Goal: Task Accomplishment & Management: Complete application form

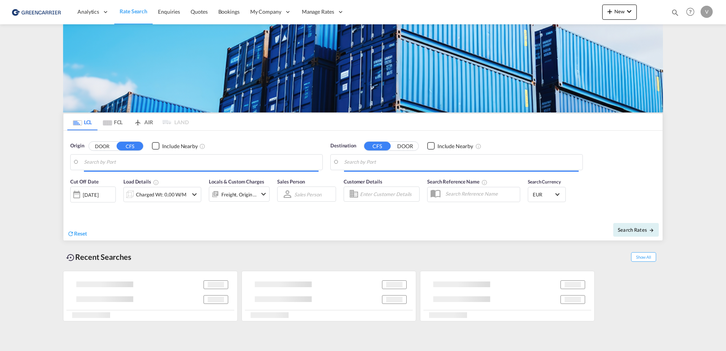
type input "[GEOGRAPHIC_DATA], [GEOGRAPHIC_DATA]"
type input "[GEOGRAPHIC_DATA], SH, CNSHA"
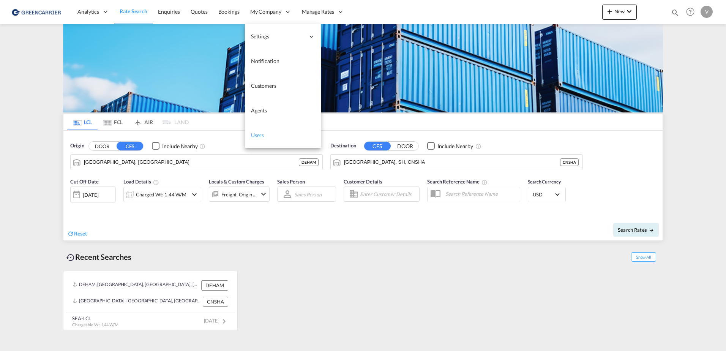
click at [257, 135] on span "Users" at bounding box center [257, 135] width 13 height 6
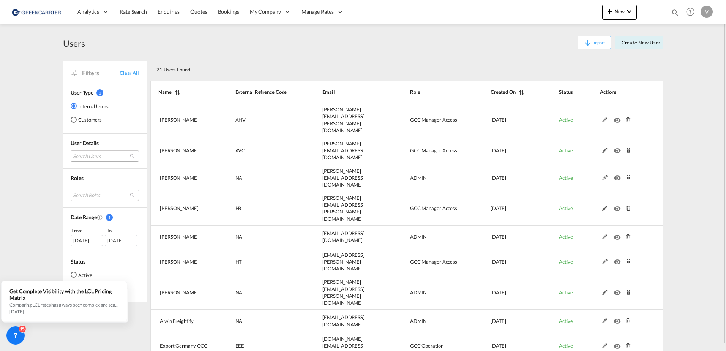
click at [99, 156] on md-select "Search Users [PERSON_NAME] [PERSON_NAME][EMAIL_ADDRESS][PERSON_NAME][DOMAIN_NAM…" at bounding box center [105, 155] width 68 height 11
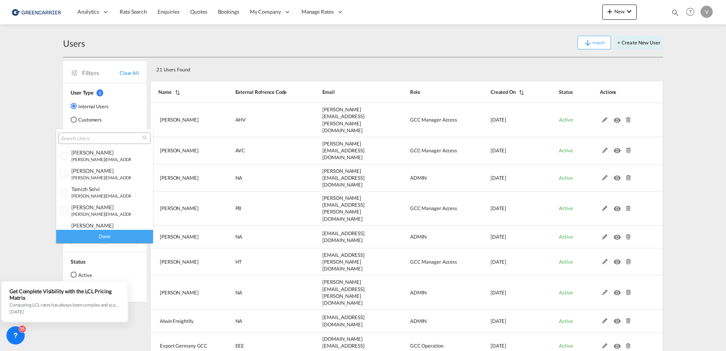
click at [114, 139] on input "search" at bounding box center [102, 138] width 82 height 7
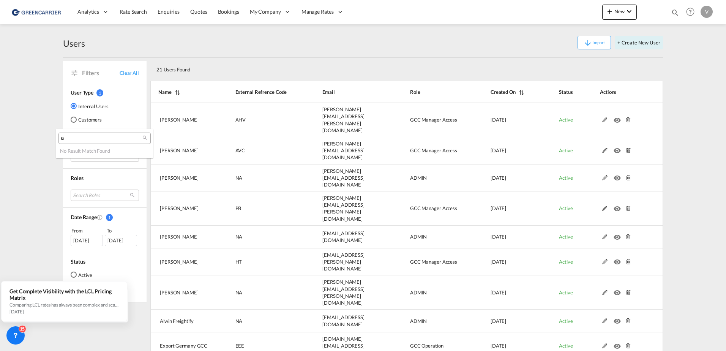
type input "k"
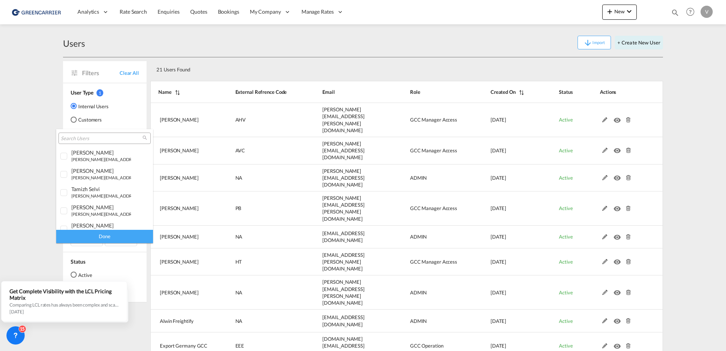
click at [32, 116] on md-backdrop at bounding box center [363, 175] width 726 height 351
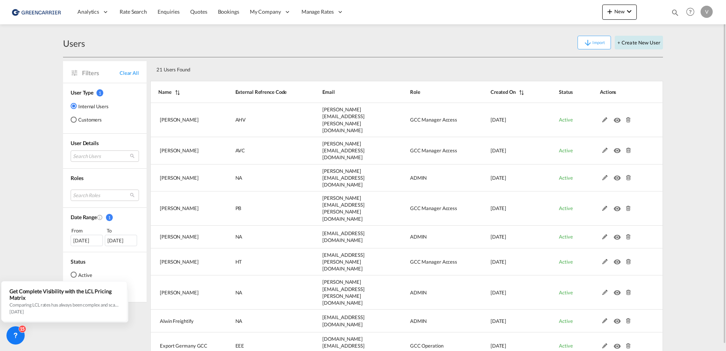
click at [637, 41] on button "+ Create New User" at bounding box center [639, 43] width 48 height 14
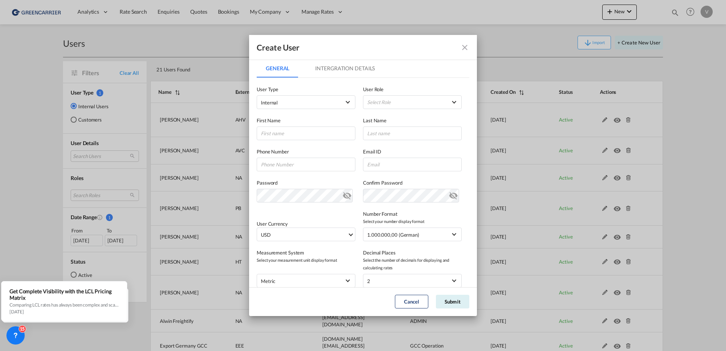
click at [466, 49] on md-icon "icon-close fg-AAA8AD" at bounding box center [464, 47] width 9 height 9
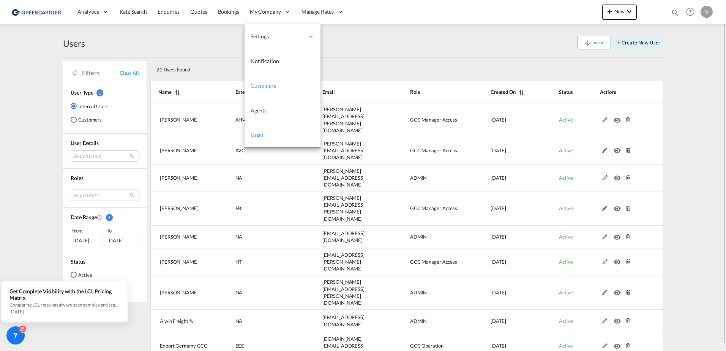
click at [264, 85] on span "Customers" at bounding box center [263, 85] width 25 height 6
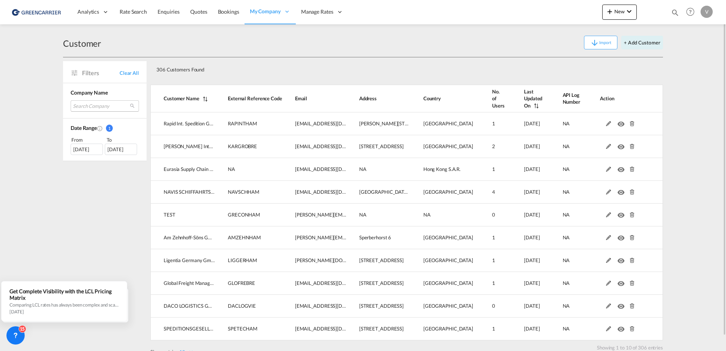
click at [92, 106] on md-select "Search Company rapid int. spedition gmbh & co. kg [PERSON_NAME] internationale …" at bounding box center [105, 105] width 68 height 11
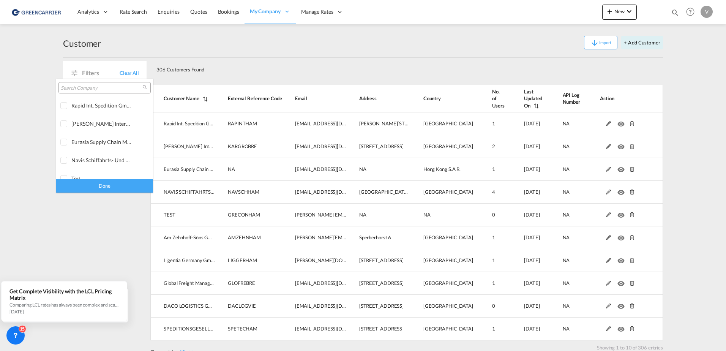
click at [100, 91] on input "search" at bounding box center [102, 88] width 82 height 7
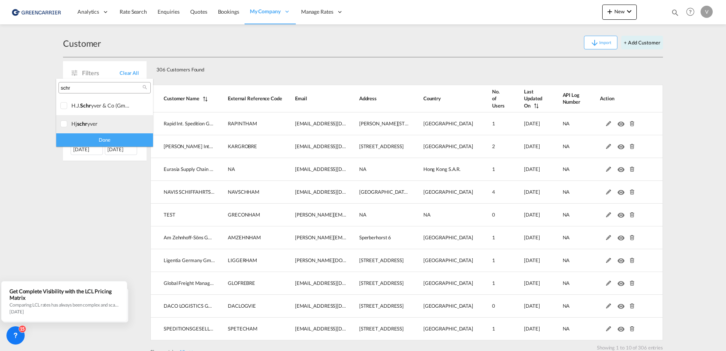
type input "schr"
click at [62, 125] on div at bounding box center [64, 124] width 8 height 8
click at [81, 142] on div "Done" at bounding box center [104, 139] width 97 height 13
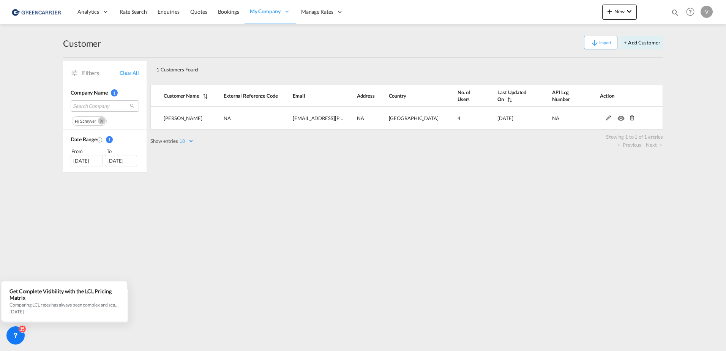
click at [240, 169] on div "1 Customers Found Show entries 10 25 50 100 Search: Customer Name External Refe…" at bounding box center [406, 114] width 513 height 115
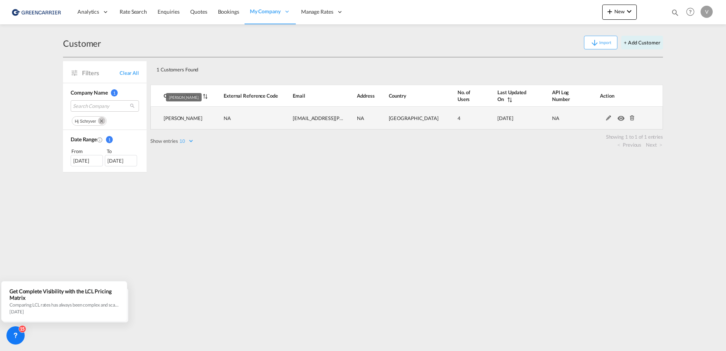
click at [187, 117] on span "[PERSON_NAME]" at bounding box center [183, 118] width 39 height 6
click at [264, 120] on td "NA" at bounding box center [245, 118] width 69 height 23
click at [608, 117] on md-icon at bounding box center [609, 117] width 10 height 5
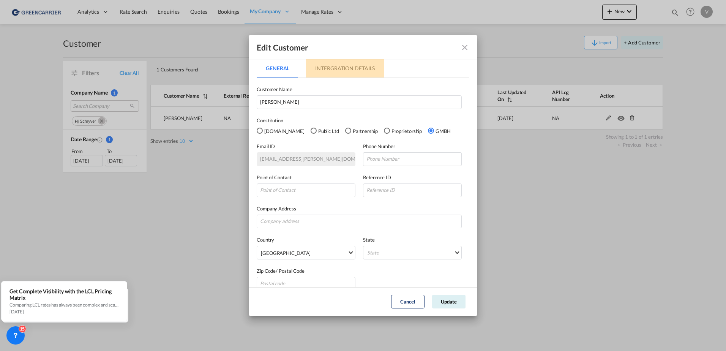
click at [325, 65] on md-tab-item "Intergration Details" at bounding box center [345, 68] width 78 height 18
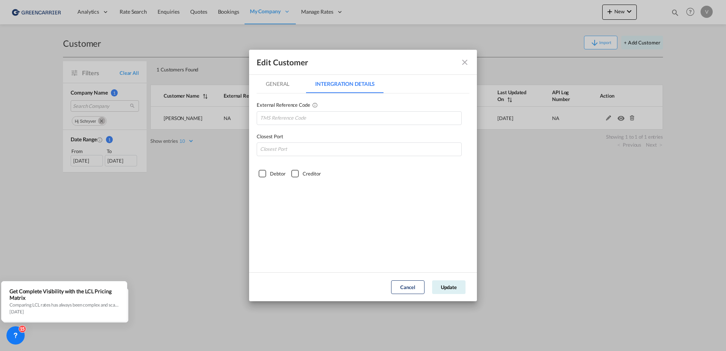
click at [464, 61] on md-icon "icon-close fg-AAA8AD" at bounding box center [464, 62] width 9 height 9
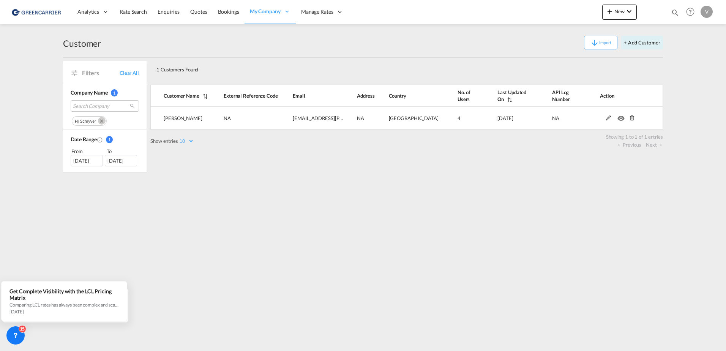
click at [101, 122] on md-icon "Remove" at bounding box center [102, 121] width 8 height 8
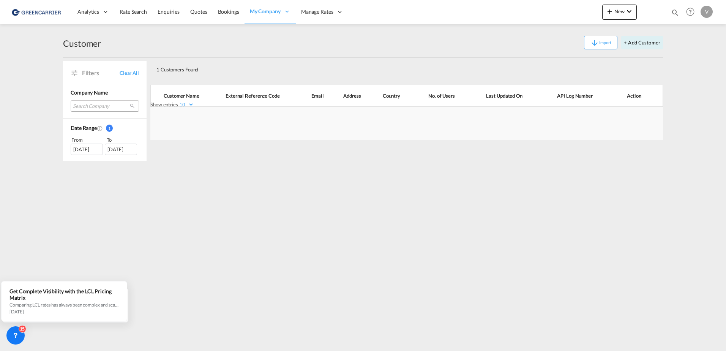
click at [101, 106] on md-select "Search Company" at bounding box center [105, 105] width 68 height 11
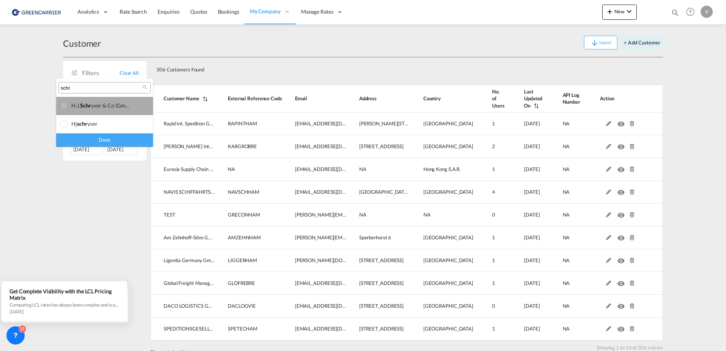
click at [81, 106] on span "schr" at bounding box center [85, 105] width 11 height 6
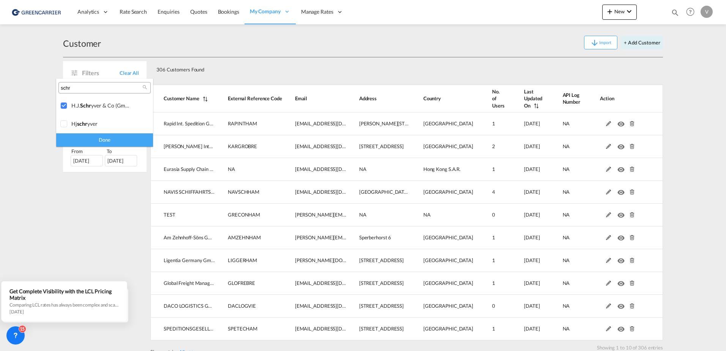
click at [117, 139] on div "Done" at bounding box center [104, 139] width 97 height 13
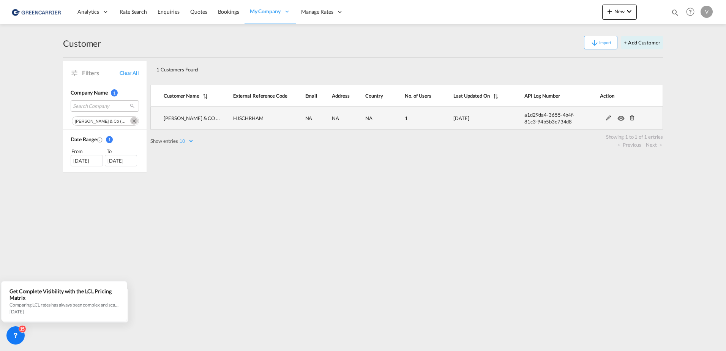
click at [608, 118] on md-icon at bounding box center [609, 117] width 10 height 5
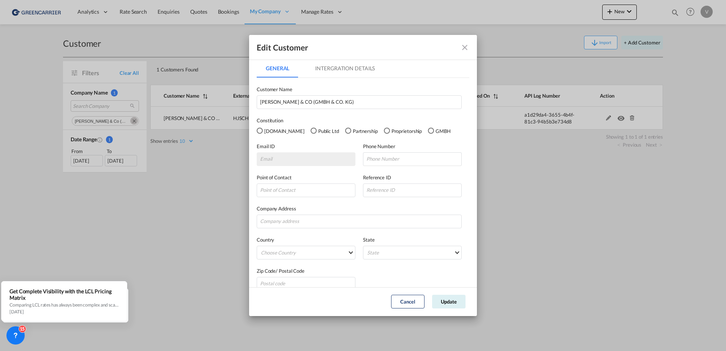
click at [344, 71] on md-tab-item "Intergration Details" at bounding box center [345, 68] width 78 height 18
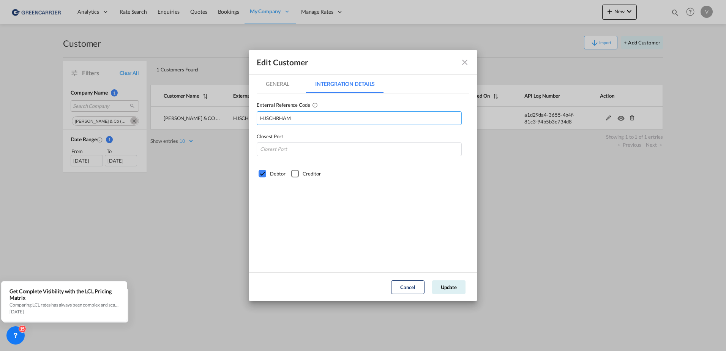
drag, startPoint x: 266, startPoint y: 118, endPoint x: 239, endPoint y: 118, distance: 27.0
click at [239, 118] on div "Edit Customer General Intergration Details General Intergration Details Custome…" at bounding box center [363, 175] width 726 height 351
drag, startPoint x: 464, startPoint y: 62, endPoint x: 319, endPoint y: 28, distance: 148.9
click at [464, 62] on md-icon "icon-close fg-AAA8AD" at bounding box center [464, 62] width 9 height 9
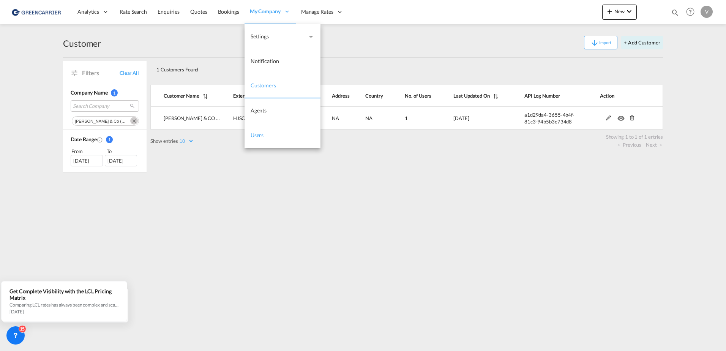
click at [260, 134] on span "Users" at bounding box center [257, 135] width 13 height 6
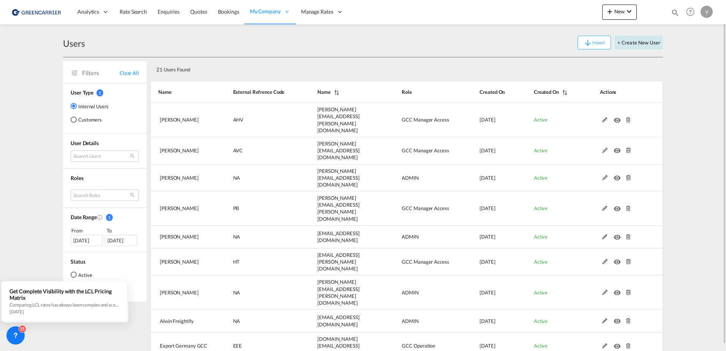
click at [640, 40] on button "+ Create New User" at bounding box center [639, 43] width 48 height 14
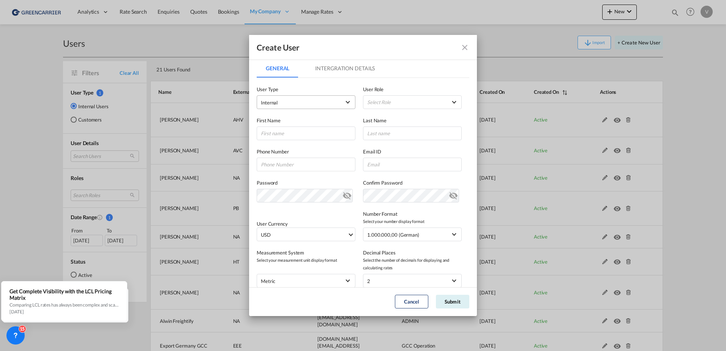
click at [313, 105] on span "Internal" at bounding box center [301, 103] width 80 height 8
click at [340, 104] on md-option "Internal" at bounding box center [306, 102] width 100 height 18
click at [347, 102] on md-select-value "Internal" at bounding box center [306, 102] width 90 height 10
click at [310, 123] on md-option "Customer" at bounding box center [306, 121] width 100 height 18
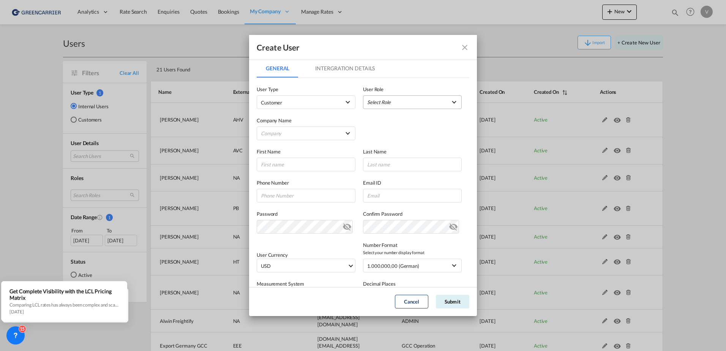
click at [407, 106] on md-select "Select Role BCO GLOBAL GCC Customers FCL USER_DEFINED GCC Customers LCL USER_DE…" at bounding box center [412, 102] width 99 height 14
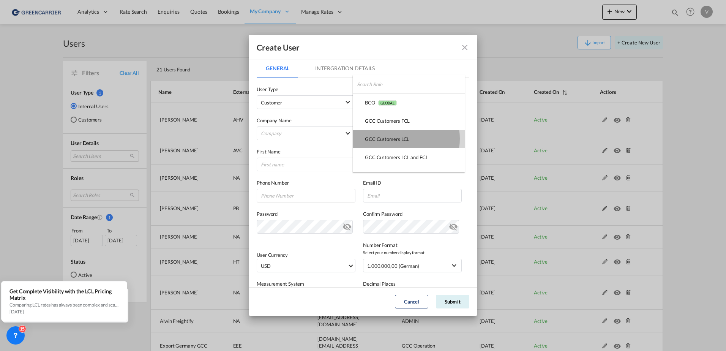
click at [400, 139] on div "GCC Customers LCL USER_DEFINED" at bounding box center [387, 139] width 44 height 7
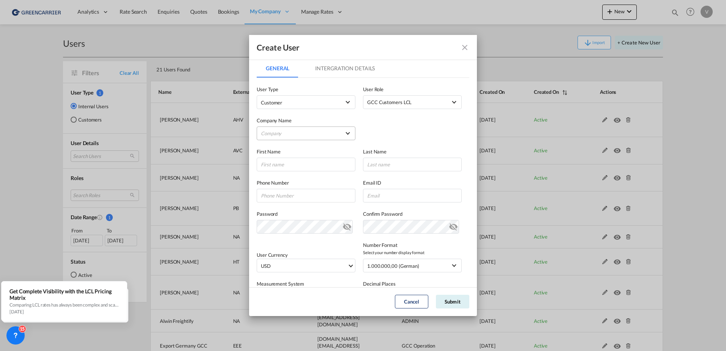
click at [285, 134] on md-select "Company Am Zehnhoff-Söns GmbH International Logistic Services AMA FREIGHT AGENC…" at bounding box center [306, 133] width 99 height 14
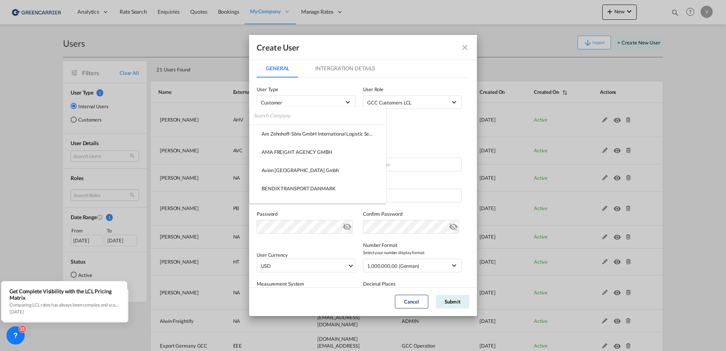
click at [294, 118] on input "search" at bounding box center [320, 115] width 133 height 18
paste input "HJSCHRHAM"
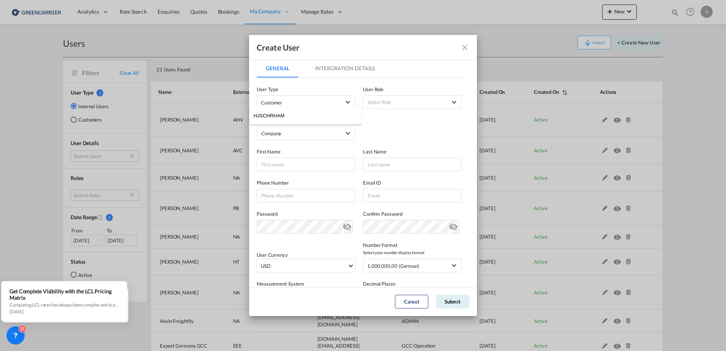
type input "HJSCHRHAM"
click at [311, 134] on md-backdrop at bounding box center [363, 175] width 726 height 351
click at [342, 134] on md-select "Company" at bounding box center [306, 133] width 99 height 14
click at [327, 130] on input "search" at bounding box center [305, 134] width 87 height 18
type input "[PERSON_NAME]"
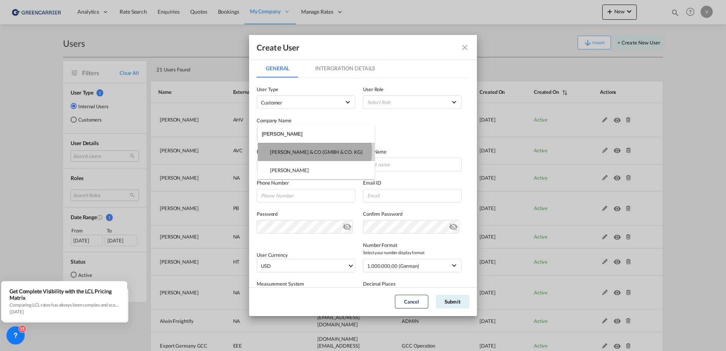
click at [314, 151] on div "[PERSON_NAME] & CO (GMBH & CO. KG)" at bounding box center [316, 151] width 93 height 7
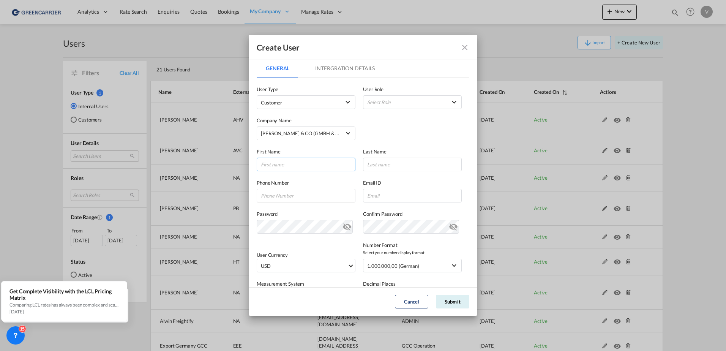
click at [286, 163] on input "GeneralIntergration Details ..." at bounding box center [306, 165] width 99 height 14
type input "[PERSON_NAME]"
type input "[PERSON_NAME][EMAIL_ADDRESS][PERSON_NAME][DOMAIN_NAME]"
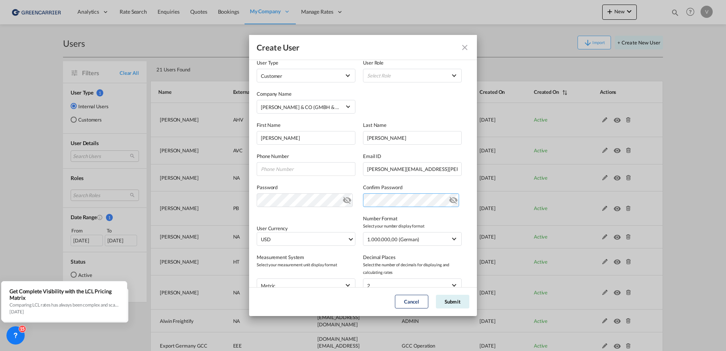
scroll to position [38, 0]
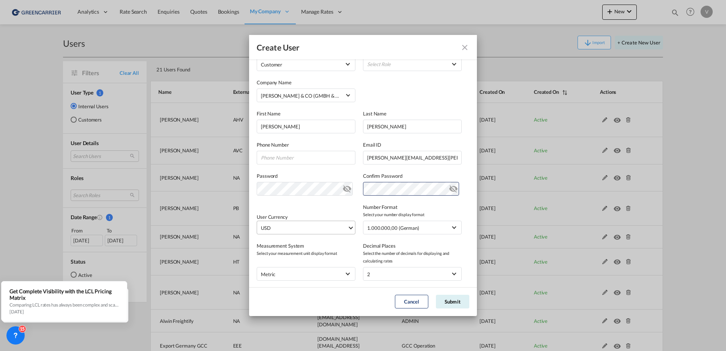
click at [332, 227] on span "USD" at bounding box center [304, 228] width 87 height 8
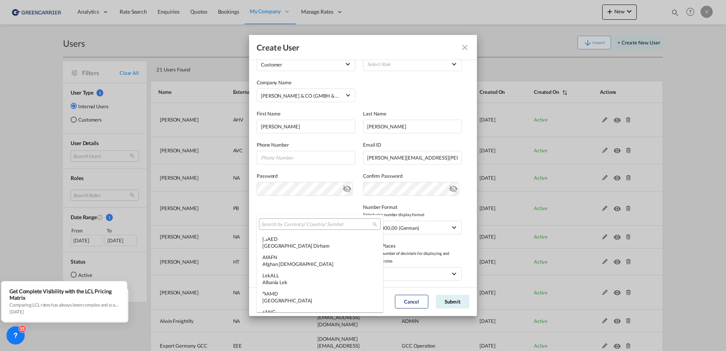
scroll to position [2622, 0]
click at [312, 225] on input "search" at bounding box center [316, 224] width 111 height 7
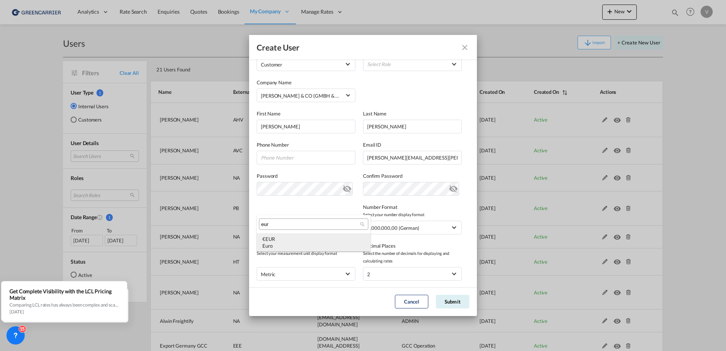
type input "eur"
click at [295, 243] on div "Euro" at bounding box center [313, 245] width 103 height 7
click at [350, 244] on label "Measurement System" at bounding box center [306, 246] width 99 height 8
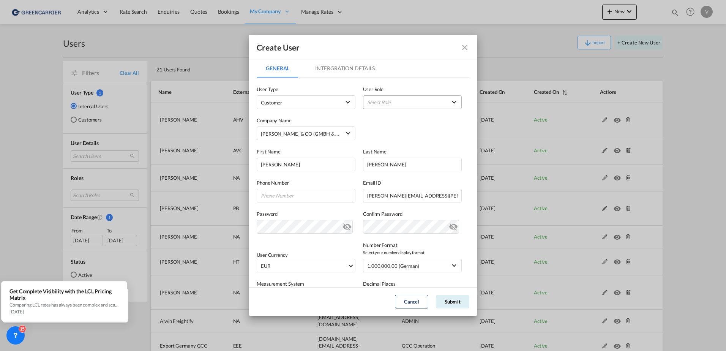
click at [446, 102] on md-select "Select Role" at bounding box center [412, 102] width 99 height 14
click at [388, 140] on div "GCC Customers LCL USER_DEFINED" at bounding box center [387, 139] width 44 height 7
click at [339, 73] on md-tab-item "Intergration Details" at bounding box center [345, 68] width 78 height 18
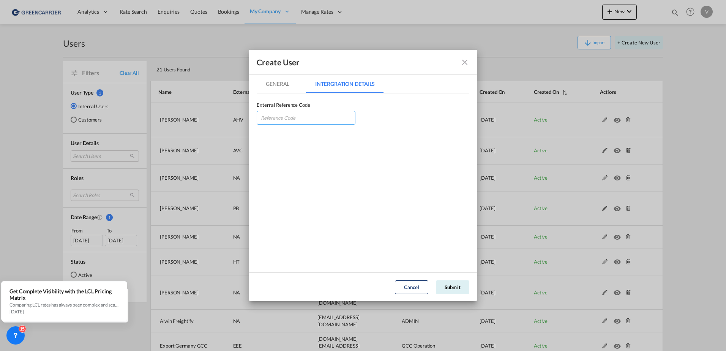
click at [305, 118] on input "GeneralIntergration Details ..." at bounding box center [306, 118] width 99 height 14
paste input "HJSCHRHAM"
type input "HJSCHRHAM"
click at [282, 85] on md-tab-item "General" at bounding box center [278, 84] width 42 height 18
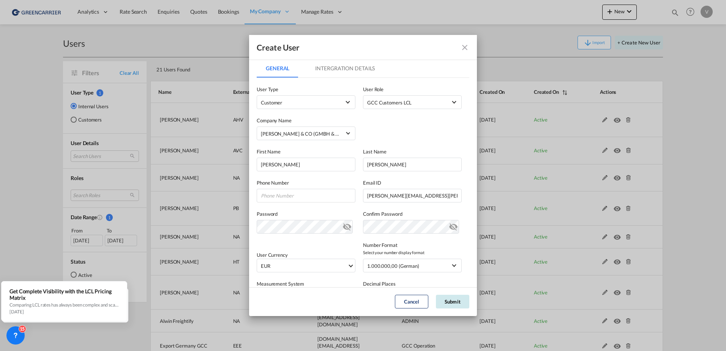
click at [453, 301] on button "Submit" at bounding box center [452, 302] width 33 height 14
click at [466, 46] on md-icon "icon-close fg-AAA8AD" at bounding box center [464, 47] width 9 height 9
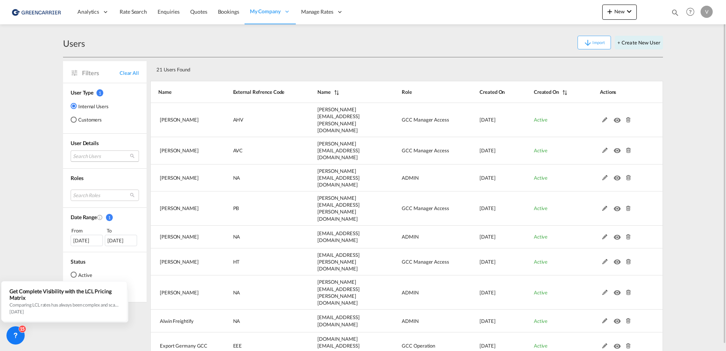
click at [95, 153] on md-select "Search Users [PERSON_NAME] [PERSON_NAME][EMAIL_ADDRESS][PERSON_NAME][DOMAIN_NAM…" at bounding box center [105, 155] width 68 height 11
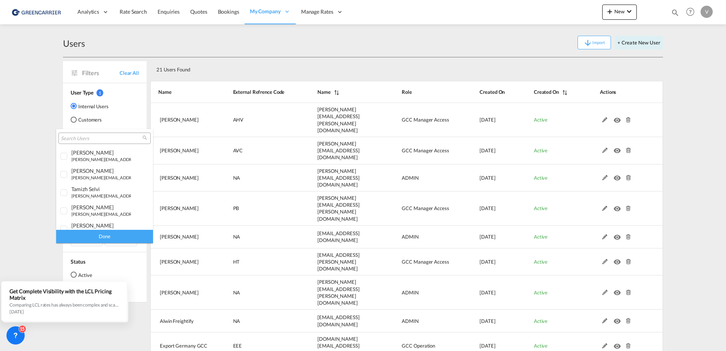
click at [112, 140] on input "search" at bounding box center [102, 138] width 82 height 7
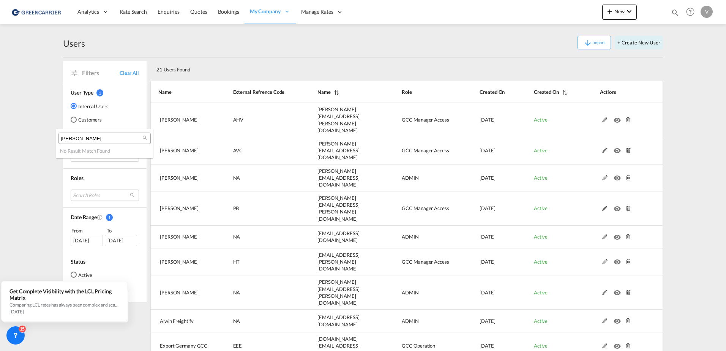
click at [81, 139] on input "[PERSON_NAME]" at bounding box center [102, 138] width 82 height 7
type input "mogi"
click at [73, 120] on md-backdrop at bounding box center [363, 175] width 726 height 351
click at [75, 120] on div "Customers" at bounding box center [74, 120] width 6 height 6
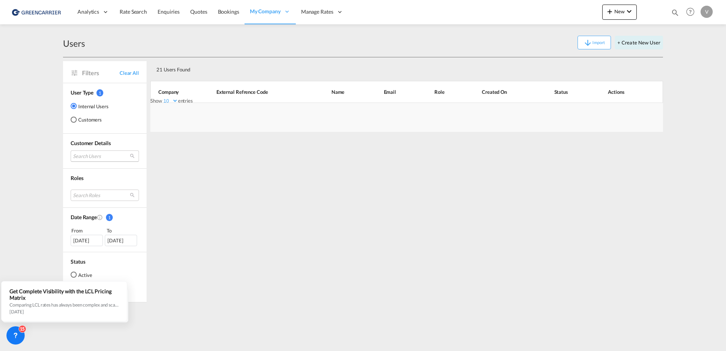
click at [101, 156] on md-select "Search Users" at bounding box center [105, 155] width 68 height 11
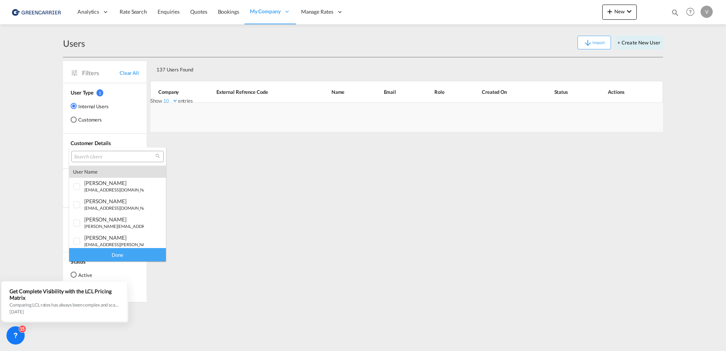
click at [108, 155] on input "search" at bounding box center [115, 156] width 82 height 7
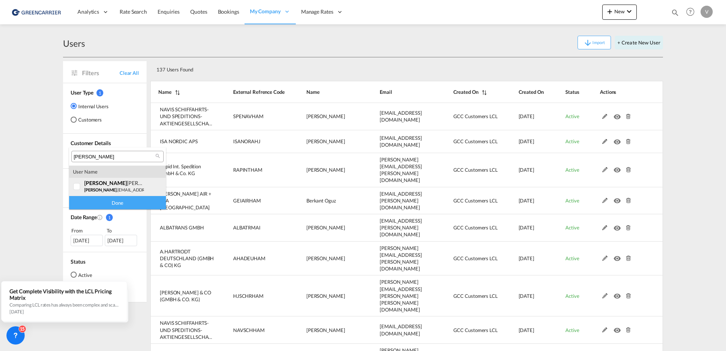
type input "[PERSON_NAME]"
click at [117, 189] on small "[PERSON_NAME] .[EMAIL_ADDRESS][PERSON_NAME][DOMAIN_NAME]" at bounding box center [152, 189] width 136 height 5
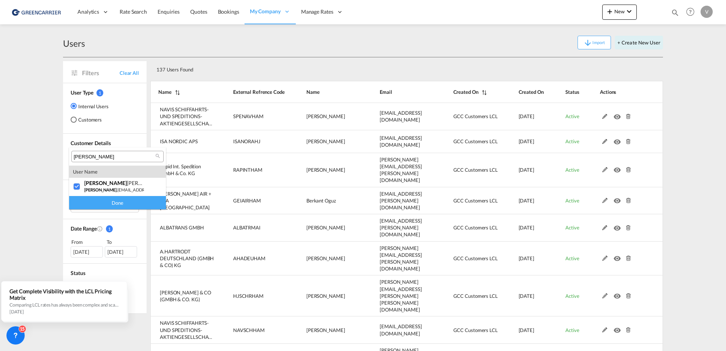
click at [114, 203] on div "Done" at bounding box center [117, 202] width 97 height 13
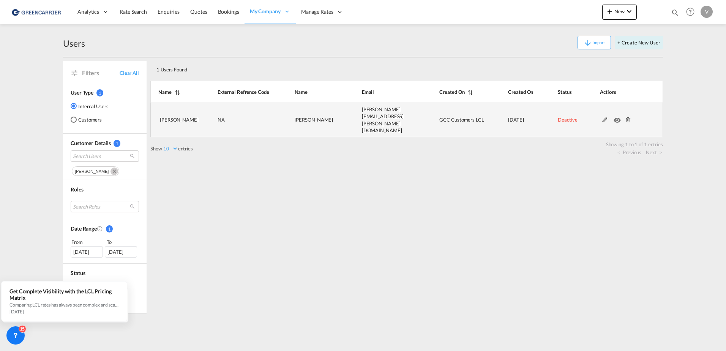
click at [604, 117] on md-icon at bounding box center [605, 119] width 10 height 5
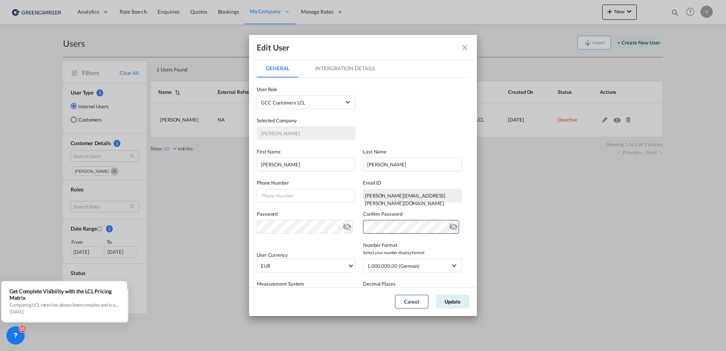
click at [337, 65] on md-tab-item "Intergration Details" at bounding box center [345, 68] width 78 height 18
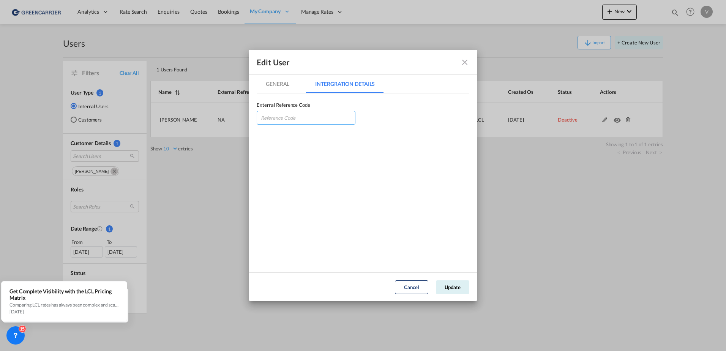
click at [299, 117] on input "GeneralIntergration Details ..." at bounding box center [306, 118] width 99 height 14
paste input "HJSCHRHAM"
type input "HJSCHRHAM"
click at [279, 87] on md-tab-item "General" at bounding box center [278, 84] width 42 height 18
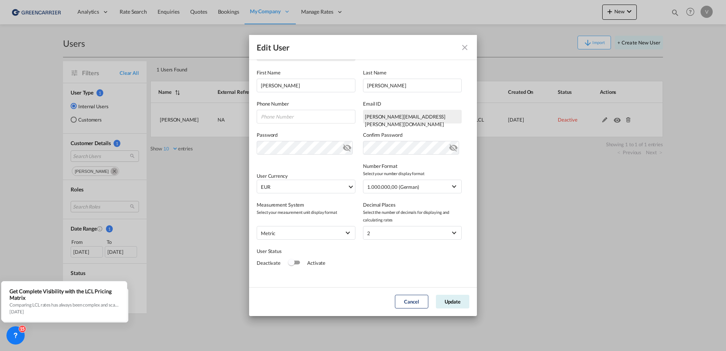
scroll to position [83, 0]
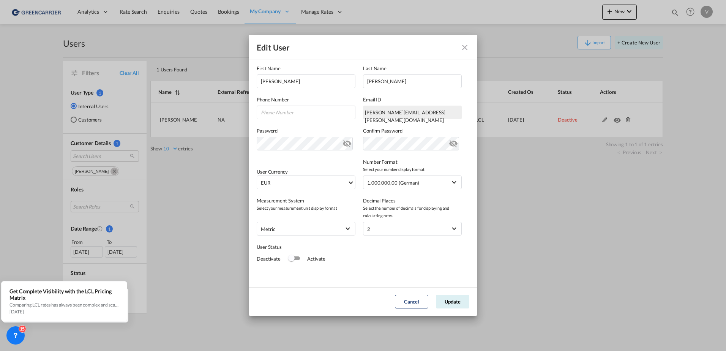
click at [294, 262] on div "Switch 1" at bounding box center [293, 258] width 11 height 9
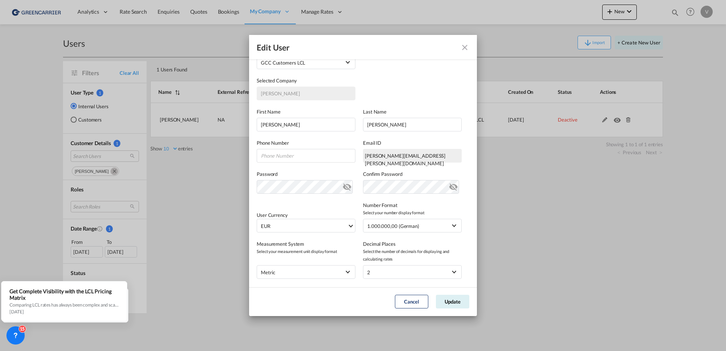
scroll to position [0, 0]
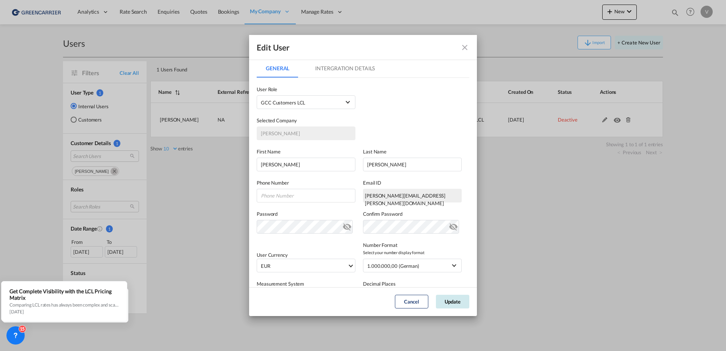
click at [450, 302] on button "Update" at bounding box center [452, 302] width 33 height 14
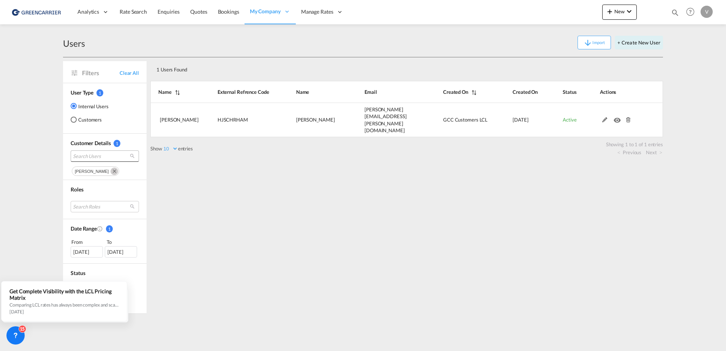
click at [112, 156] on span "Search Users" at bounding box center [99, 156] width 52 height 7
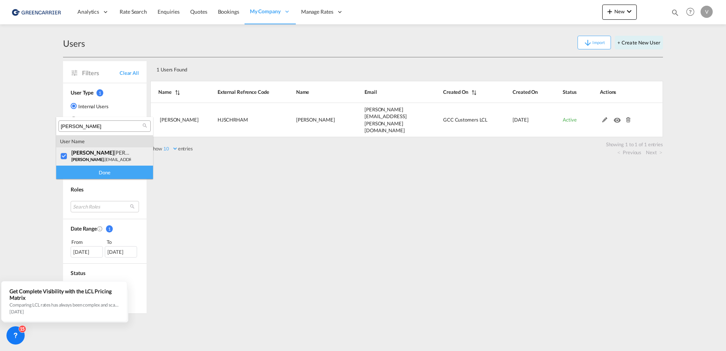
click at [65, 156] on div at bounding box center [64, 157] width 8 height 8
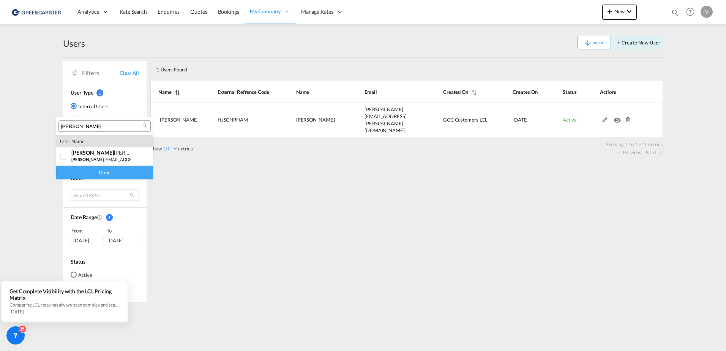
click at [85, 128] on input "[PERSON_NAME]" at bounding box center [102, 126] width 82 height 7
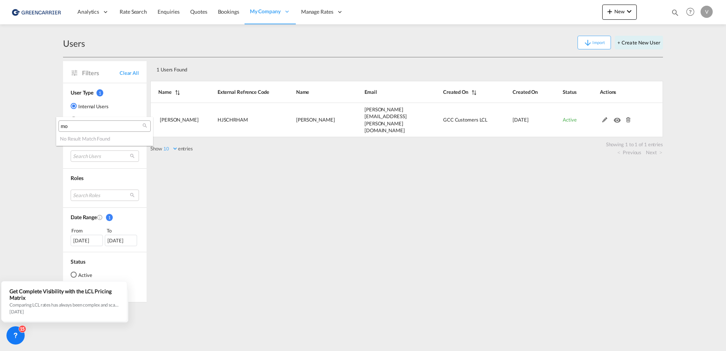
type input "m"
type input "[PERSON_NAME]"
click at [249, 149] on md-backdrop at bounding box center [363, 175] width 726 height 351
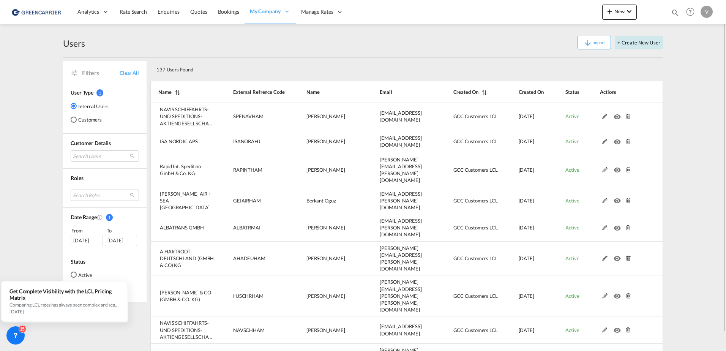
click at [648, 44] on button "+ Create New User" at bounding box center [639, 43] width 48 height 14
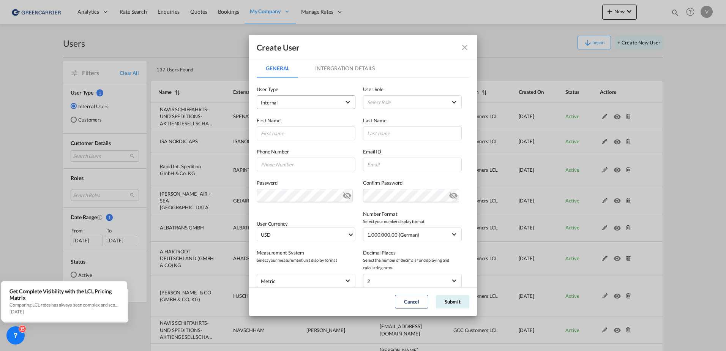
click at [297, 100] on span "Internal" at bounding box center [301, 103] width 80 height 8
click at [311, 104] on md-option "Internal" at bounding box center [306, 102] width 100 height 18
click at [303, 106] on span "Internal" at bounding box center [301, 103] width 80 height 8
click at [283, 124] on div "Customer" at bounding box center [272, 120] width 21 height 7
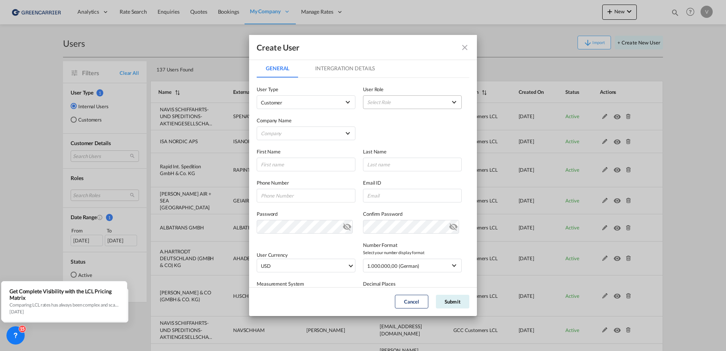
click at [421, 99] on md-select "Select Role BCO GLOBAL GCC Customers FCL USER_DEFINED GCC Customers LCL USER_DE…" at bounding box center [412, 102] width 99 height 14
click at [387, 137] on div "GCC Customers LCL USER_DEFINED" at bounding box center [387, 139] width 44 height 7
click at [341, 127] on md-select "Company [PERSON_NAME] & CO (GMBH & CO. KG) [PERSON_NAME]" at bounding box center [306, 133] width 99 height 14
click at [318, 133] on div "[PERSON_NAME] & CO (GMBH & CO. KG)" at bounding box center [308, 133] width 93 height 7
click at [302, 163] on input "GeneralIntergration Details ..." at bounding box center [306, 165] width 99 height 14
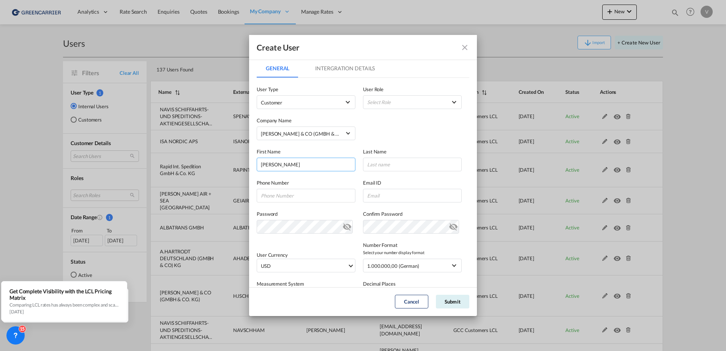
type input "[PERSON_NAME]"
type input "[PERSON_NAME][EMAIL_ADDRESS][PERSON_NAME][PERSON_NAME][DOMAIN_NAME]"
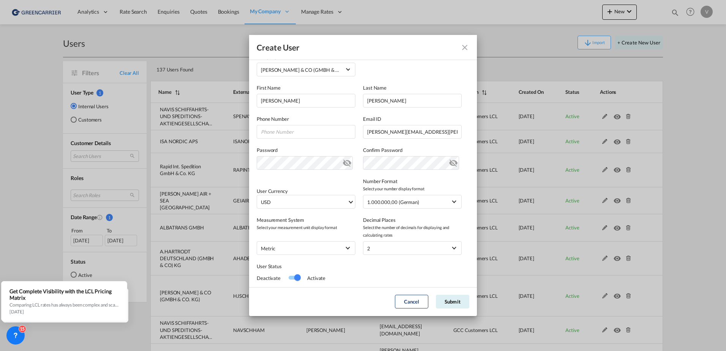
scroll to position [76, 0]
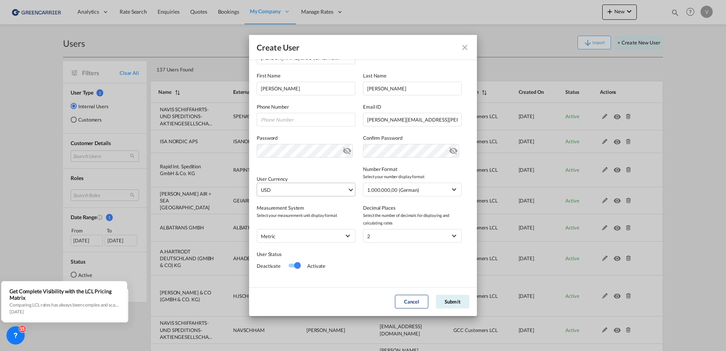
click at [345, 188] on md-select-value "USD" at bounding box center [307, 189] width 95 height 13
click at [326, 185] on input "search" at bounding box center [316, 186] width 111 height 7
type input "EUR"
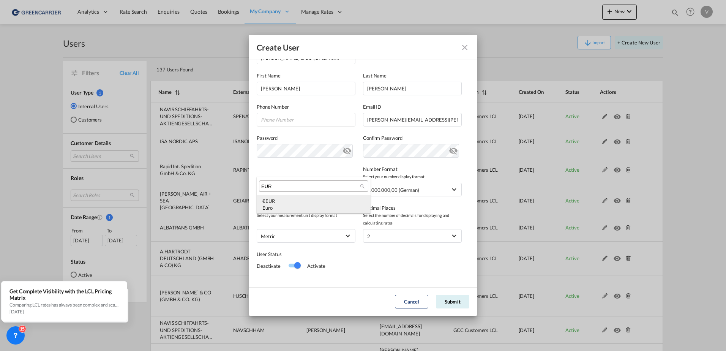
click at [289, 203] on div "€ EUR Euro" at bounding box center [313, 204] width 103 height 14
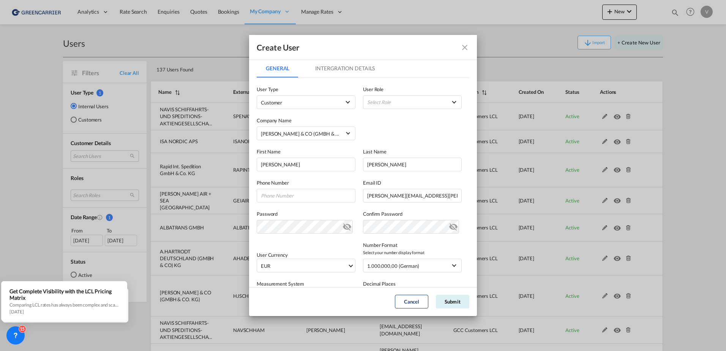
click at [351, 68] on md-tab-item "Intergration Details" at bounding box center [345, 68] width 78 height 18
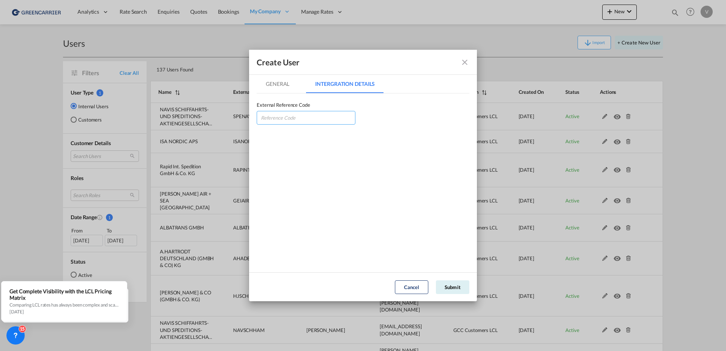
click at [300, 118] on input "GeneralIntergration Details ..." at bounding box center [306, 118] width 99 height 14
type input "HJSCHRHAM"
select select "GeneralIntergration Details ..."
click at [279, 82] on md-tab-item "General" at bounding box center [278, 84] width 42 height 18
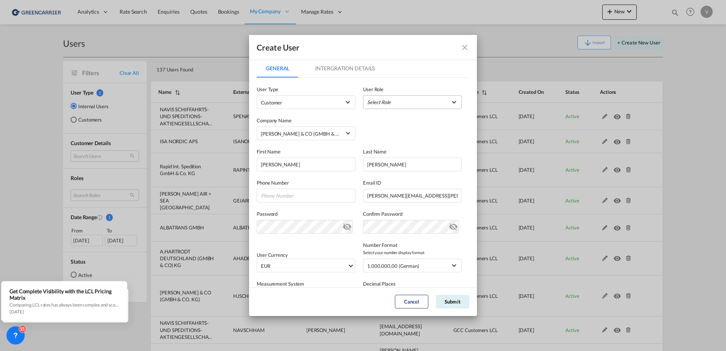
click at [398, 100] on md-select "Select Role" at bounding box center [412, 102] width 99 height 14
click at [395, 140] on div "GCC Customers LCL USER_DEFINED" at bounding box center [387, 139] width 44 height 7
click at [456, 302] on button "Submit" at bounding box center [452, 302] width 33 height 14
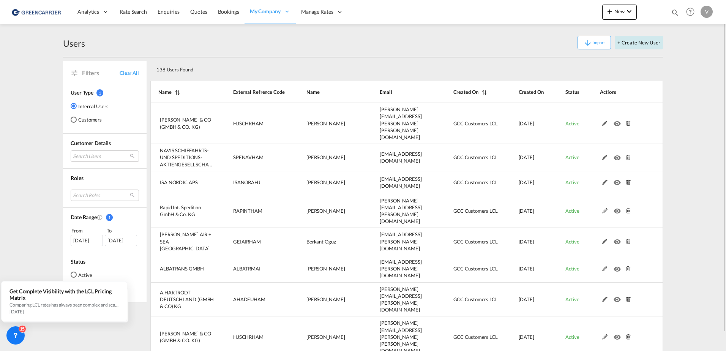
click at [641, 41] on button "+ Create New User" at bounding box center [639, 43] width 48 height 14
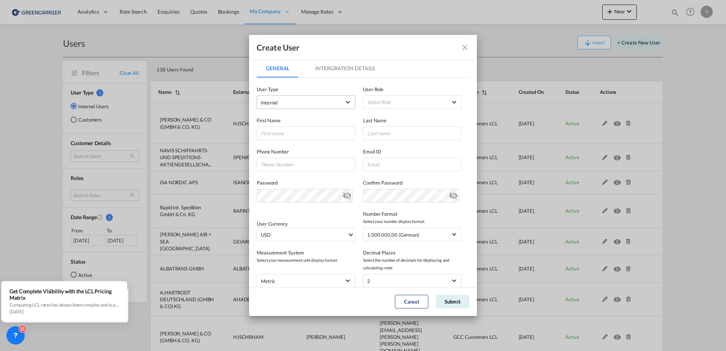
click at [343, 103] on md-select-value "Internal" at bounding box center [306, 102] width 90 height 10
click at [283, 120] on md-option "Customer" at bounding box center [306, 121] width 100 height 18
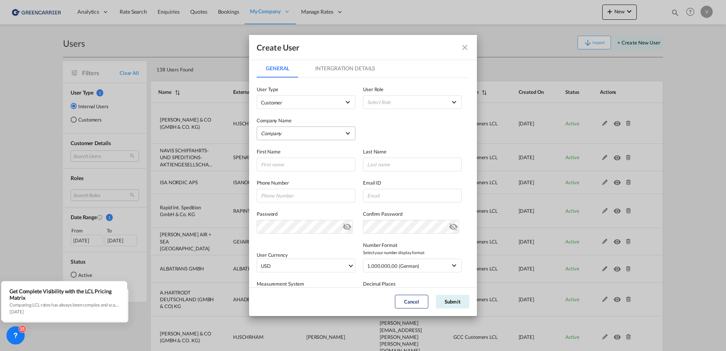
click at [296, 132] on md-select "Company [PERSON_NAME] & CO (GMBH & CO. KG) [PERSON_NAME]" at bounding box center [306, 133] width 99 height 14
click at [301, 134] on div "[PERSON_NAME] & CO (GMBH & CO. KG)" at bounding box center [308, 133] width 93 height 7
click at [284, 164] on input "GeneralIntergration Details ..." at bounding box center [306, 165] width 99 height 14
type input "[PERSON_NAME]"
type input "Albien"
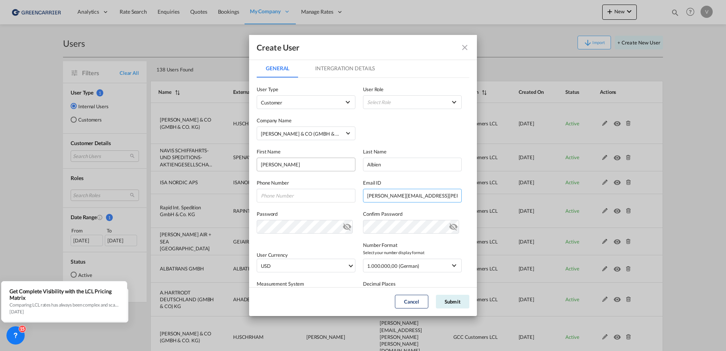
type input "[PERSON_NAME][EMAIL_ADDRESS][PERSON_NAME][DOMAIN_NAME]"
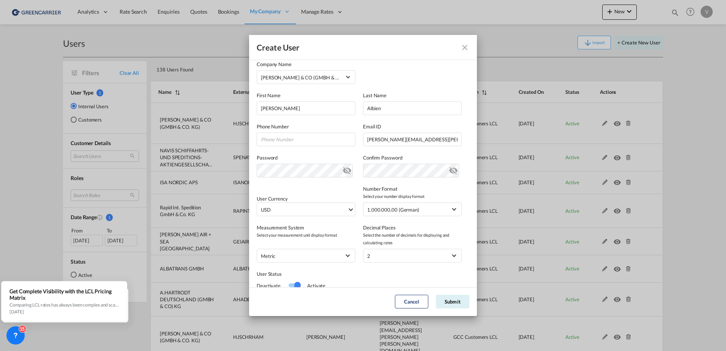
scroll to position [83, 0]
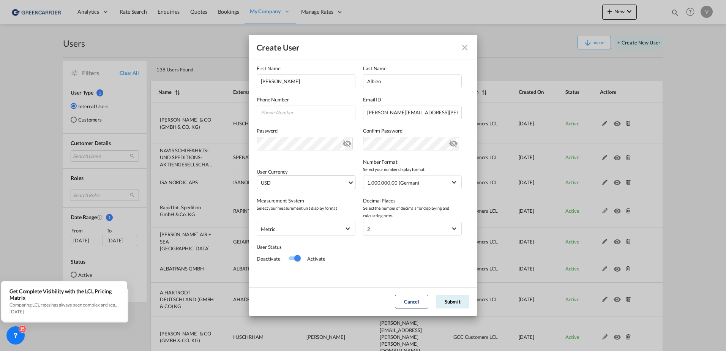
click at [349, 181] on span "Select Currency: $ USDUnited States Dollar" at bounding box center [351, 182] width 4 height 4
click at [318, 180] on input "search" at bounding box center [316, 179] width 111 height 7
type input "eur"
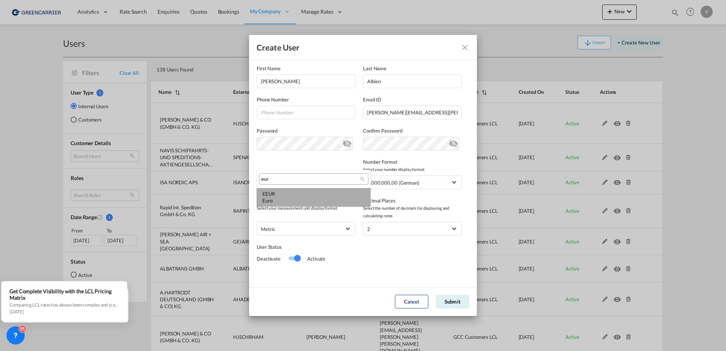
click at [283, 190] on div "€ EUR Euro" at bounding box center [313, 197] width 103 height 14
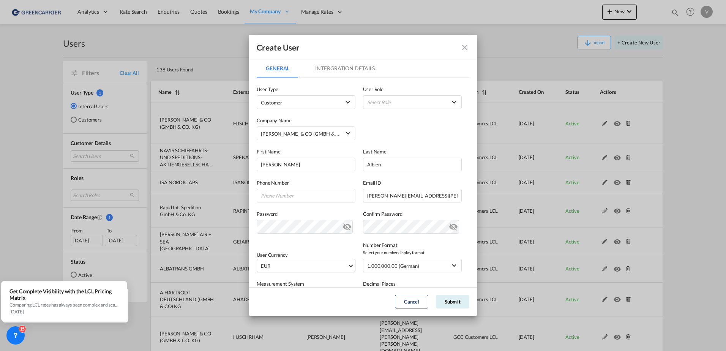
click at [338, 68] on md-tab-item "Intergration Details" at bounding box center [345, 68] width 78 height 18
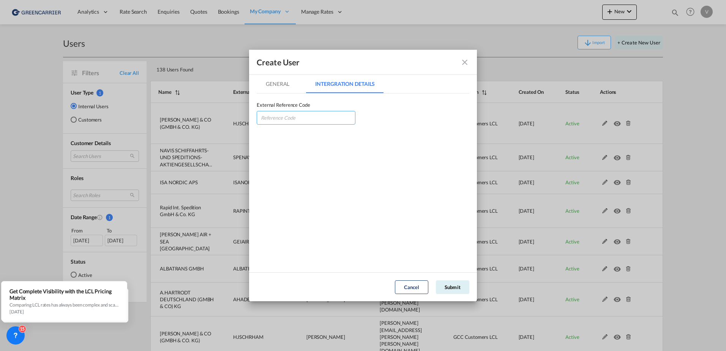
click at [292, 118] on input "GeneralIntergration Details ..." at bounding box center [306, 118] width 99 height 14
type input "HJSCHRHAM"
select select "GeneralIntergration Details ..."
click at [277, 85] on md-tab-item "General" at bounding box center [278, 84] width 42 height 18
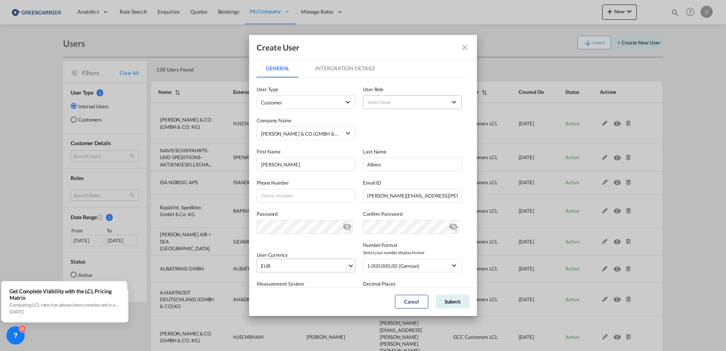
click at [436, 105] on md-select "Select Role BCO GLOBAL GCC Customers FCL USER_DEFINED GCC Customers LCL USER_DE…" at bounding box center [412, 102] width 99 height 14
click at [401, 140] on div "GCC Customers LCL USER_DEFINED" at bounding box center [387, 139] width 44 height 7
click at [451, 303] on button "Submit" at bounding box center [452, 302] width 33 height 14
